Goal: Use online tool/utility: Utilize a website feature to perform a specific function

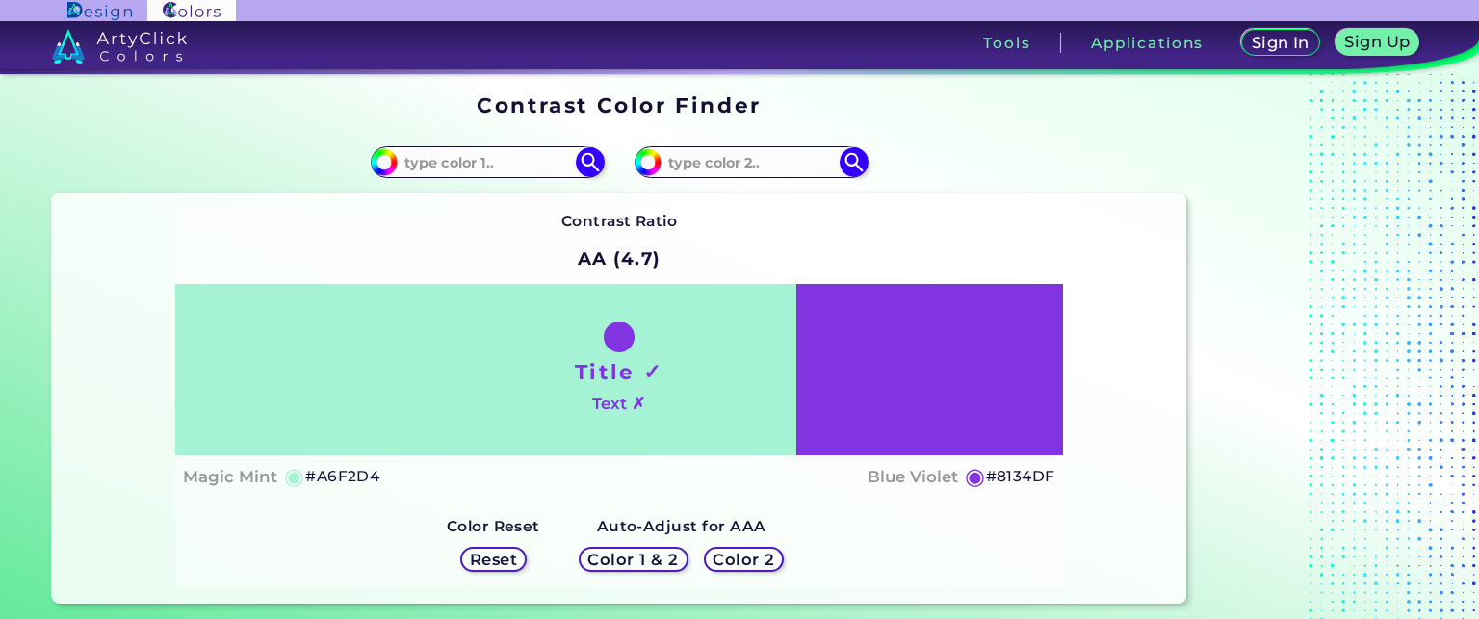
click at [489, 553] on h5 "Reset" at bounding box center [493, 560] width 43 height 14
click at [509, 561] on h5 "Reset" at bounding box center [493, 559] width 43 height 14
click at [487, 563] on h5 "Reset" at bounding box center [493, 560] width 48 height 16
click at [505, 163] on input at bounding box center [487, 162] width 179 height 26
click at [585, 154] on img at bounding box center [590, 162] width 34 height 34
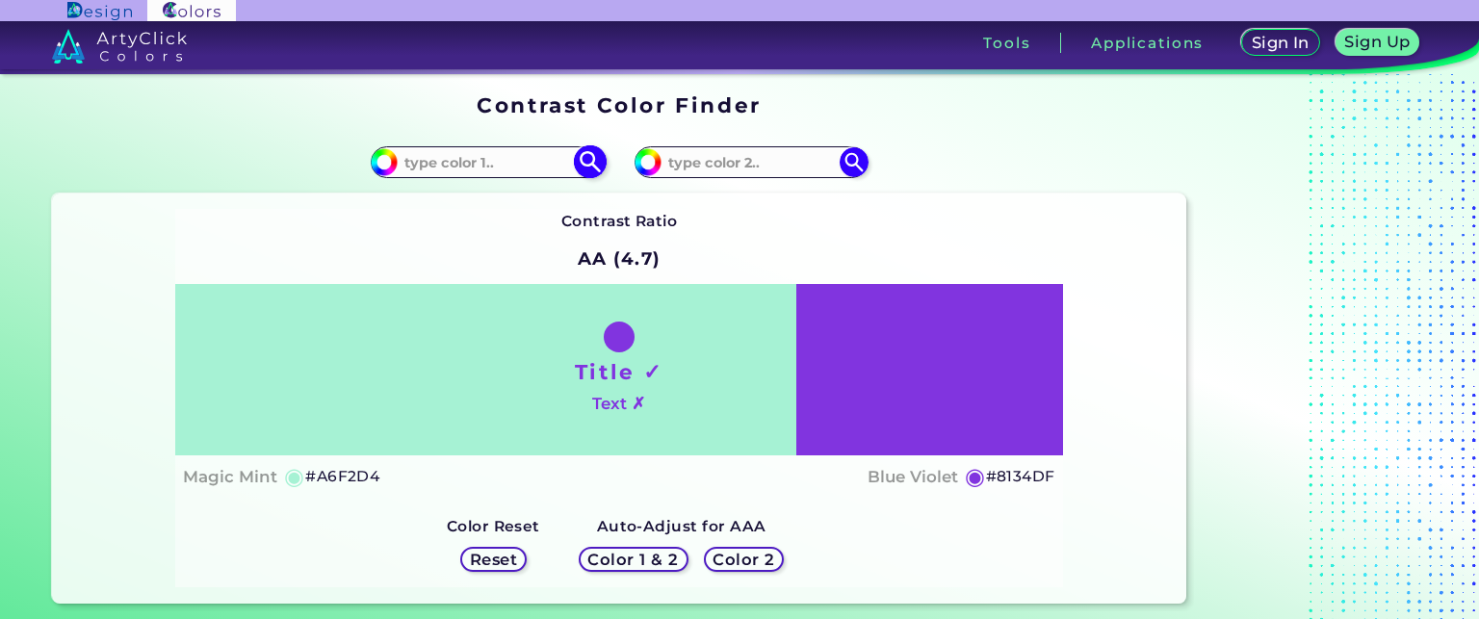
click at [433, 163] on input at bounding box center [487, 162] width 179 height 26
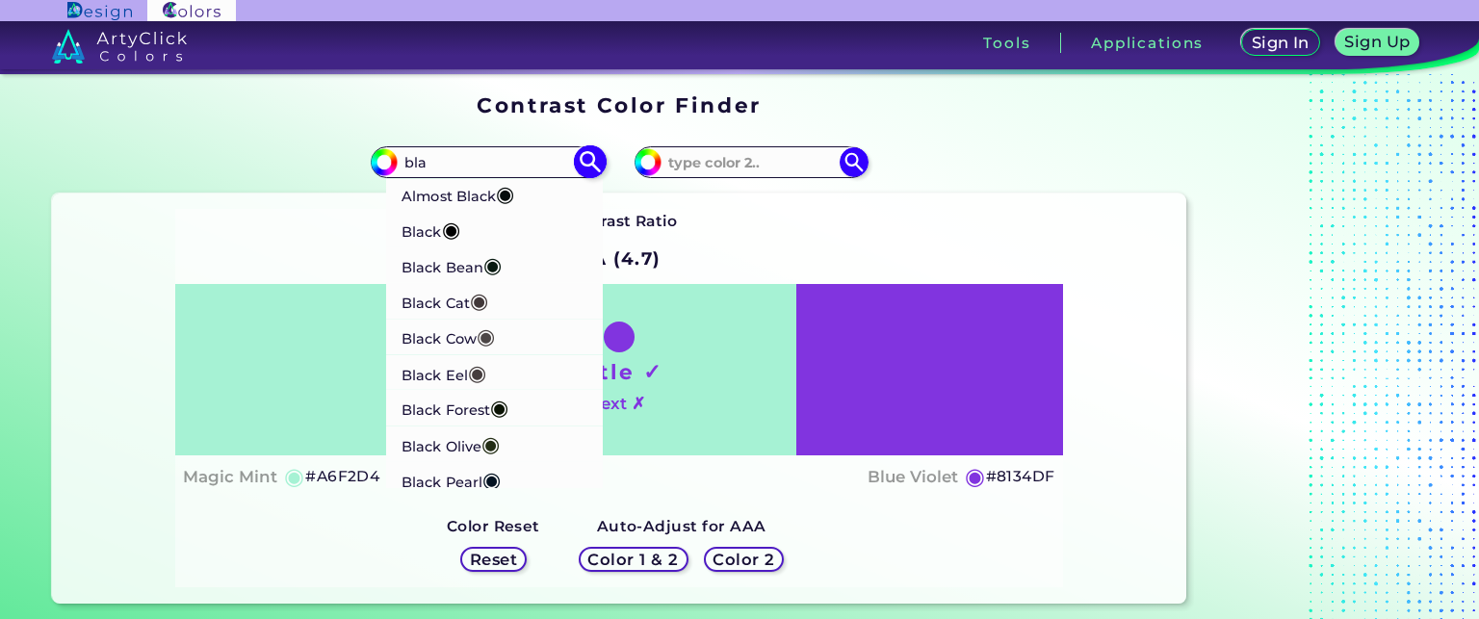
type input "bla"
click at [458, 223] on span "◉" at bounding box center [451, 229] width 18 height 25
type input "#000000"
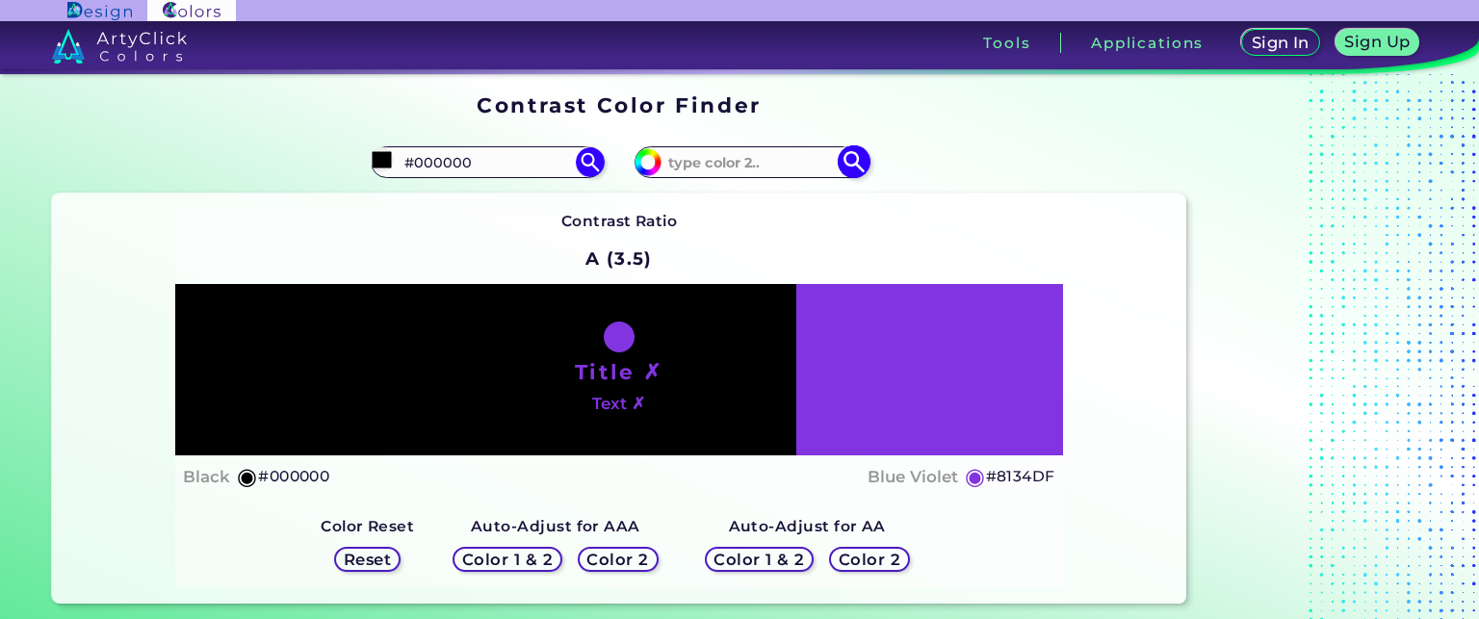
click at [739, 164] on input at bounding box center [750, 162] width 179 height 26
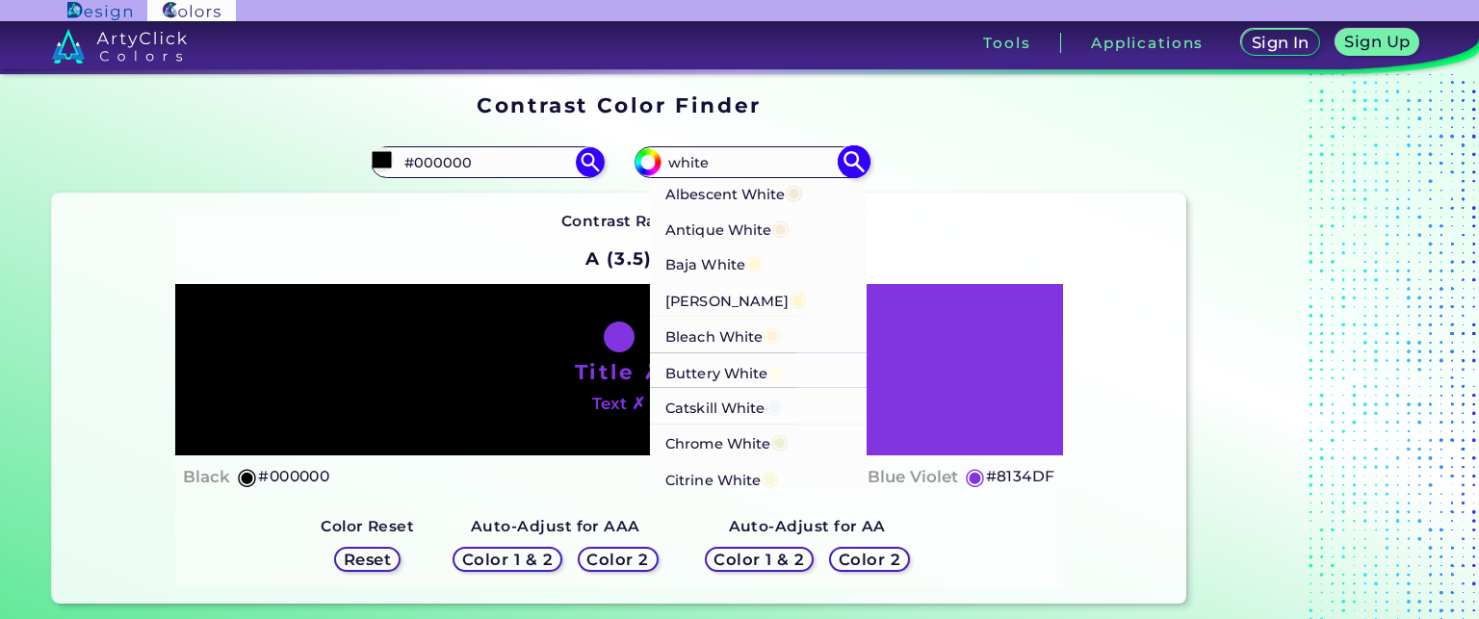
type input "white"
click at [747, 258] on span "◉" at bounding box center [754, 261] width 18 height 25
type input "#fff8d1"
type input "#FFF8D1"
